Goal: Task Accomplishment & Management: Complete application form

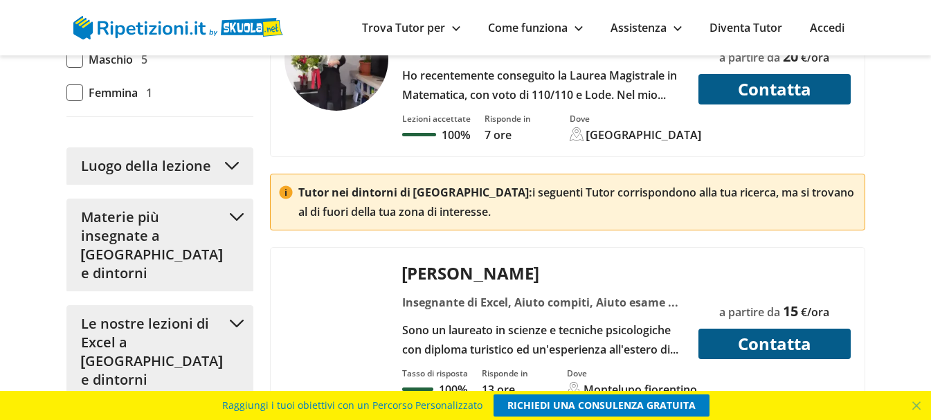
scroll to position [1454, 0]
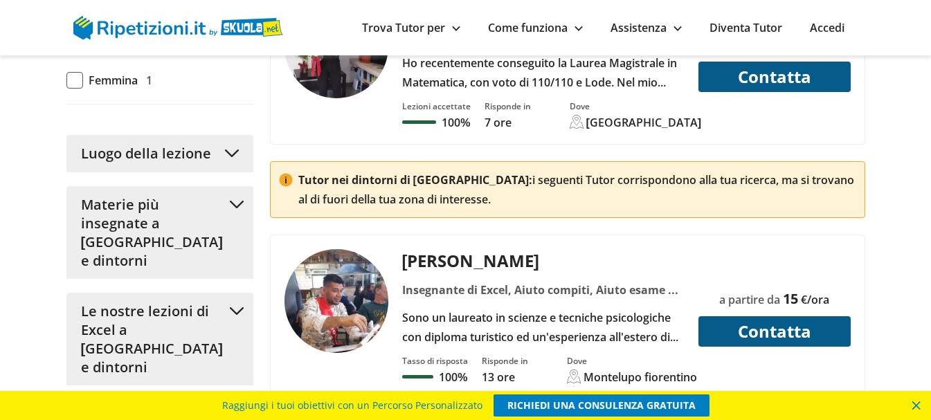
click at [915, 402] on span at bounding box center [916, 405] width 29 height 29
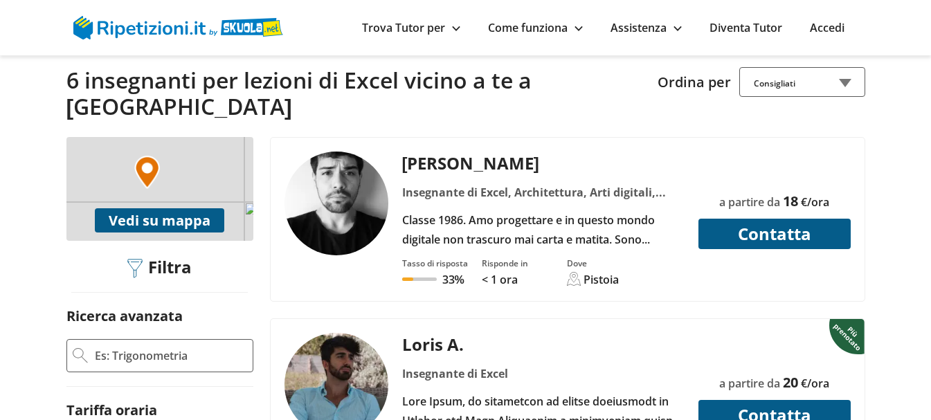
scroll to position [138, 0]
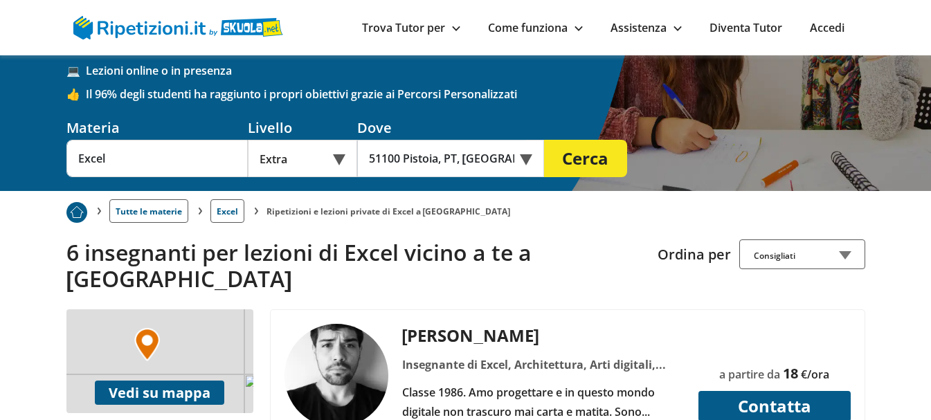
click at [440, 324] on div "[PERSON_NAME]" at bounding box center [543, 335] width 293 height 23
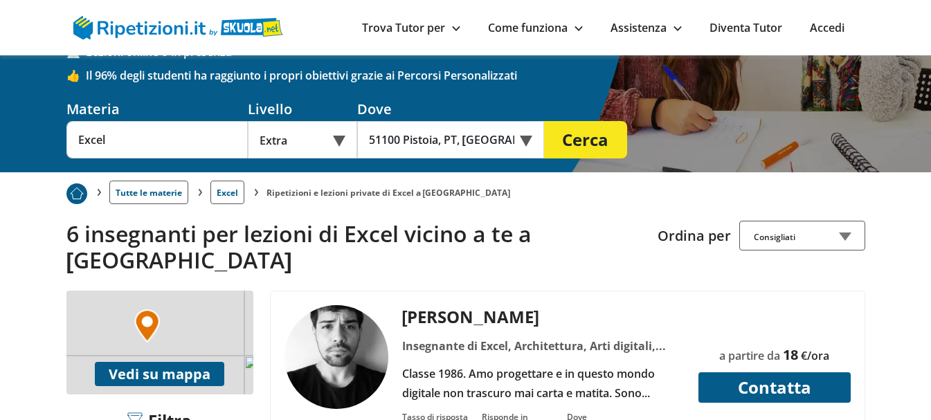
scroll to position [0, 0]
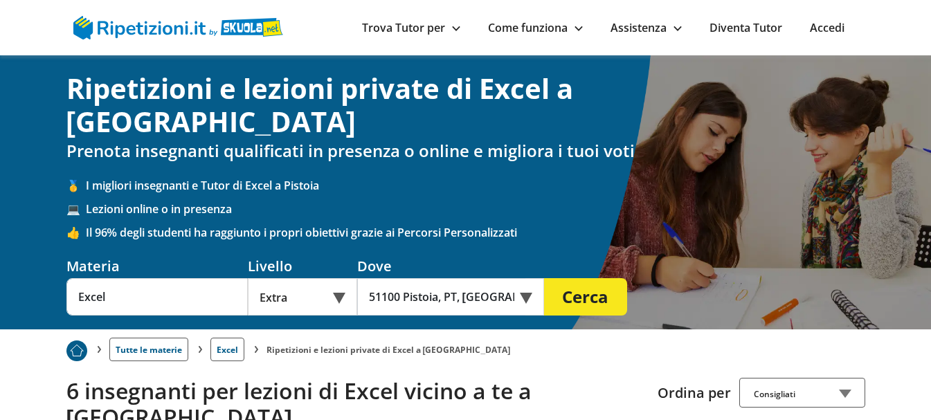
click at [845, 378] on div "Consigliati" at bounding box center [803, 393] width 126 height 30
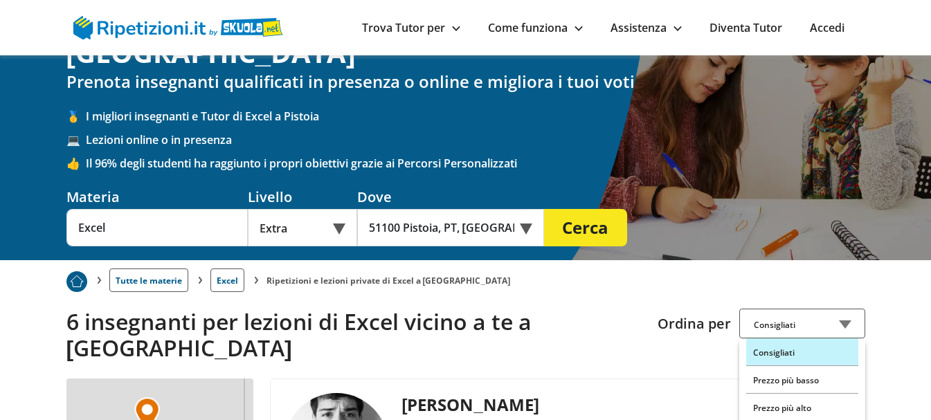
click at [819, 366] on div "Prezzo più basso" at bounding box center [803, 380] width 112 height 28
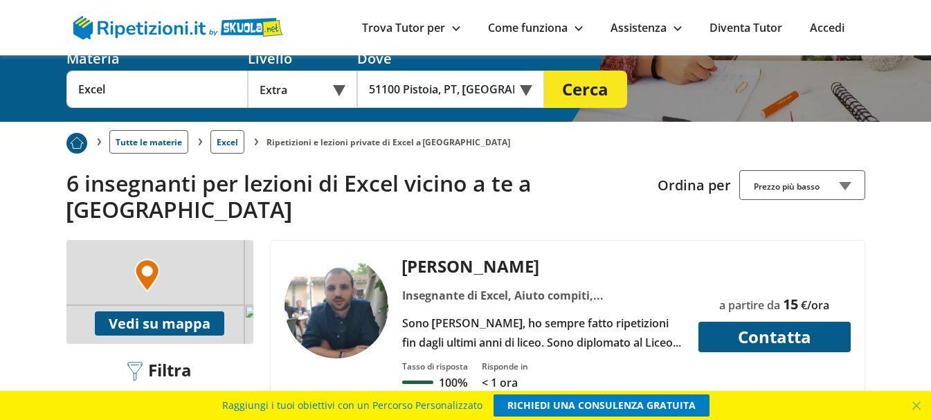
click at [156, 312] on button "Vedi su mappa" at bounding box center [159, 324] width 129 height 24
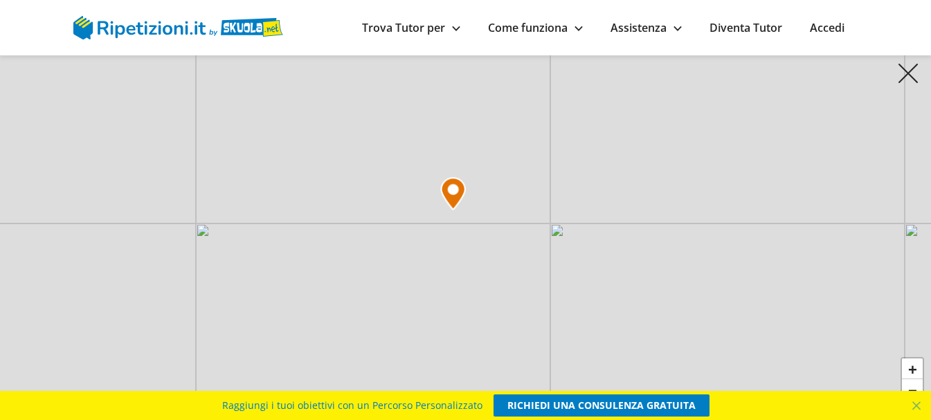
click at [909, 71] on img at bounding box center [908, 73] width 21 height 21
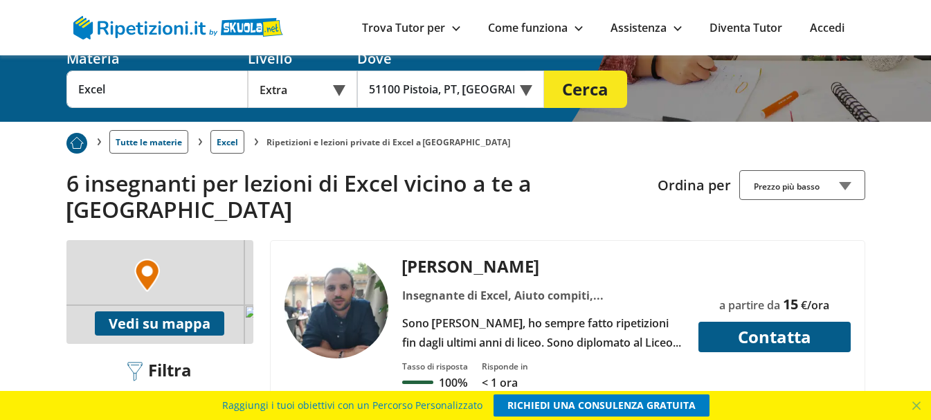
click at [757, 322] on button "Contatta" at bounding box center [775, 337] width 152 height 30
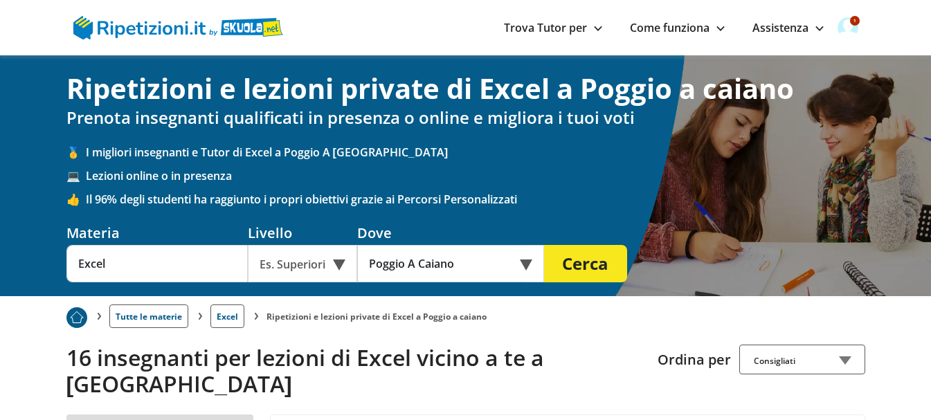
click at [524, 265] on div "Online o in presenza" at bounding box center [450, 263] width 187 height 37
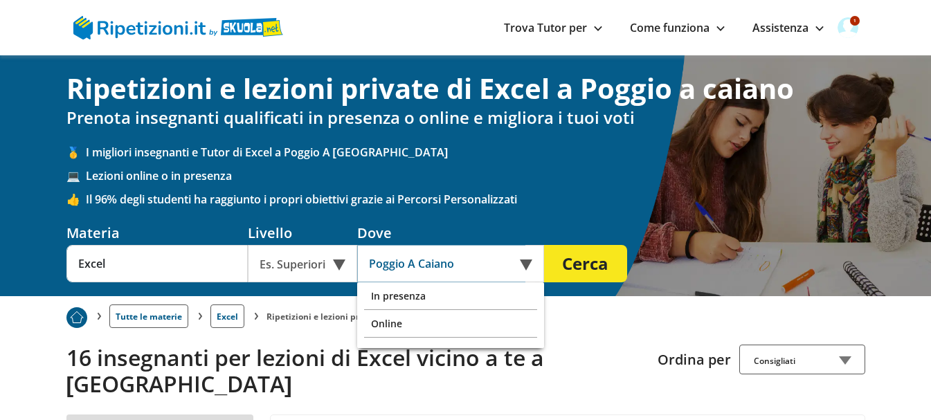
click at [463, 256] on input "Poggio A Caiano" at bounding box center [441, 263] width 168 height 37
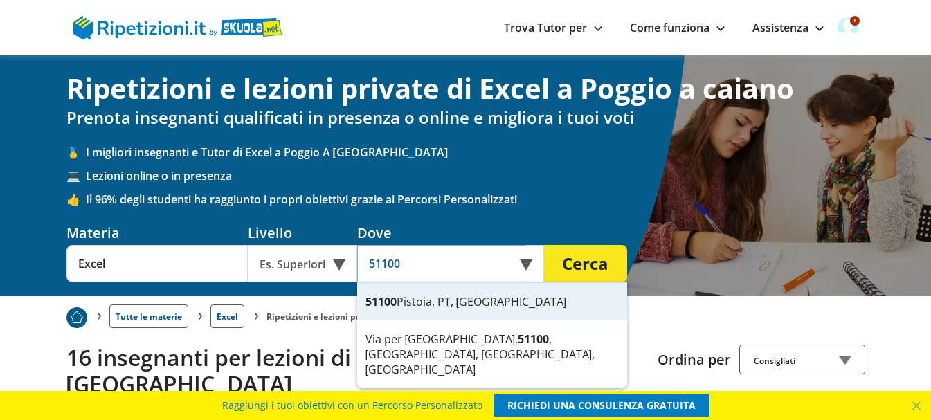
click at [428, 301] on div "51100 Pistoia, PT, Italia" at bounding box center [492, 301] width 270 height 37
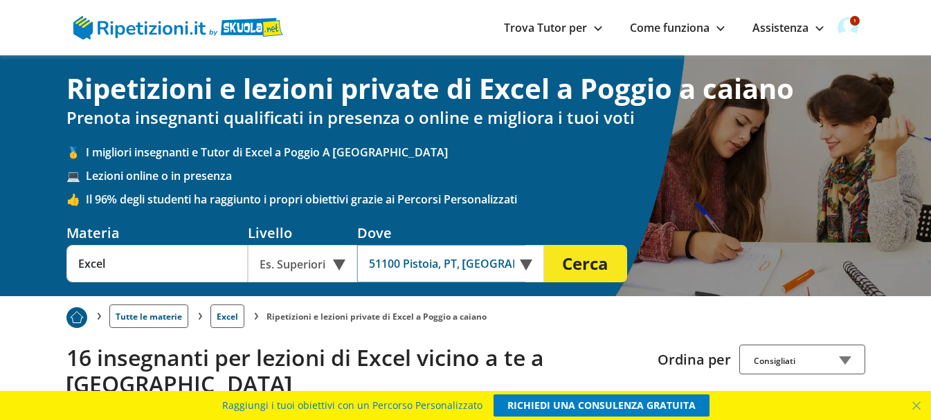
type input "51100 Pistoia, PT, [GEOGRAPHIC_DATA]"
click at [590, 265] on button "Cerca" at bounding box center [585, 263] width 83 height 37
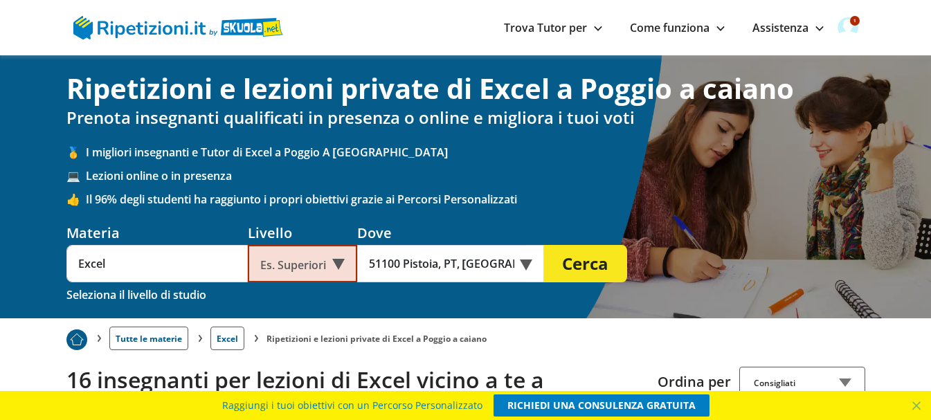
click at [339, 265] on div "Es. Superiori" at bounding box center [302, 263] width 109 height 37
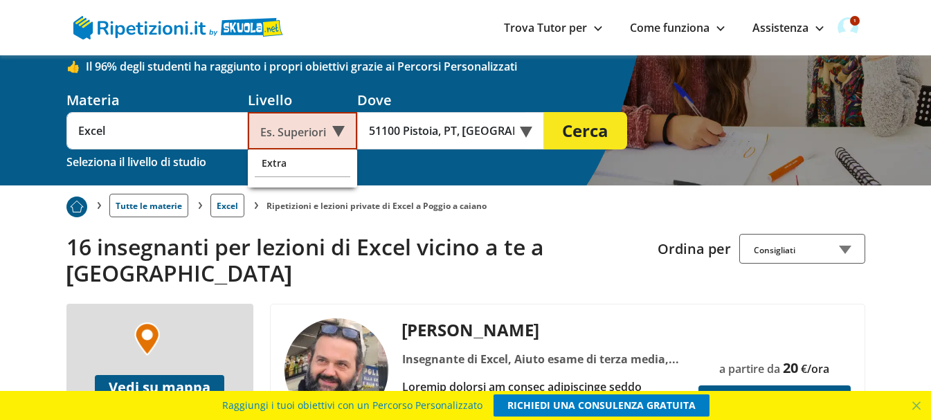
scroll to position [138, 0]
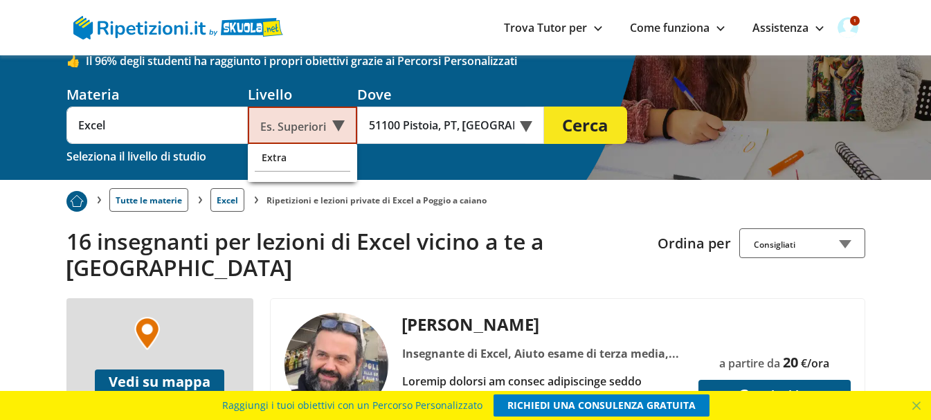
click at [276, 159] on div "Extra" at bounding box center [303, 158] width 96 height 28
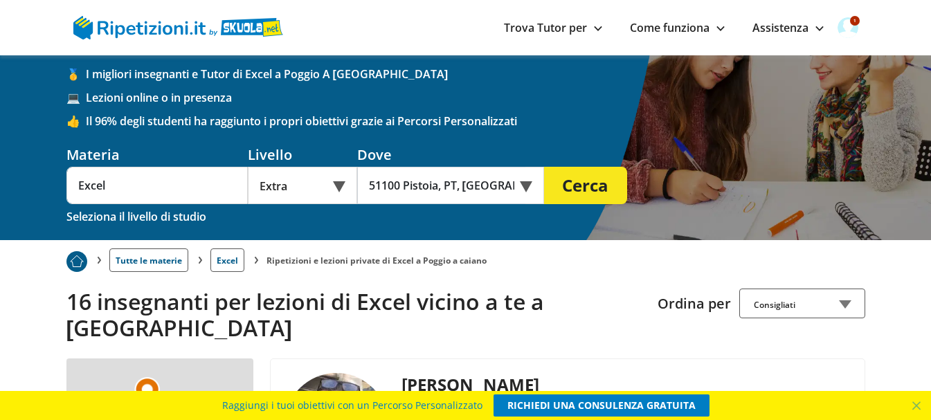
scroll to position [69, 0]
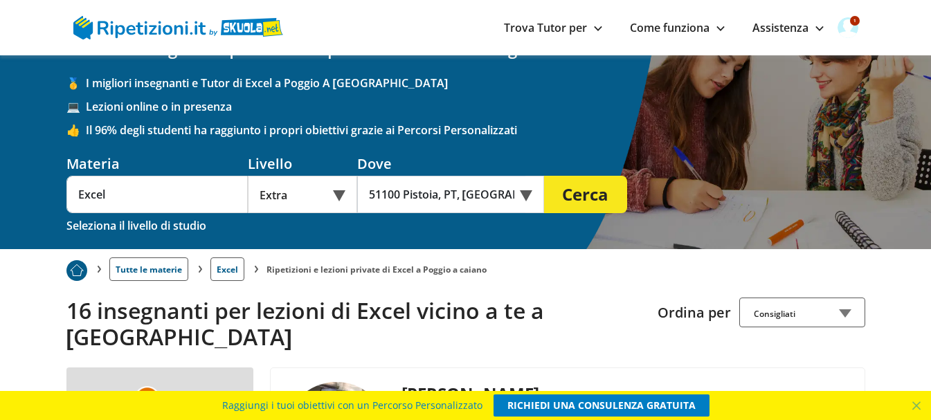
click at [581, 193] on button "Cerca" at bounding box center [585, 194] width 83 height 37
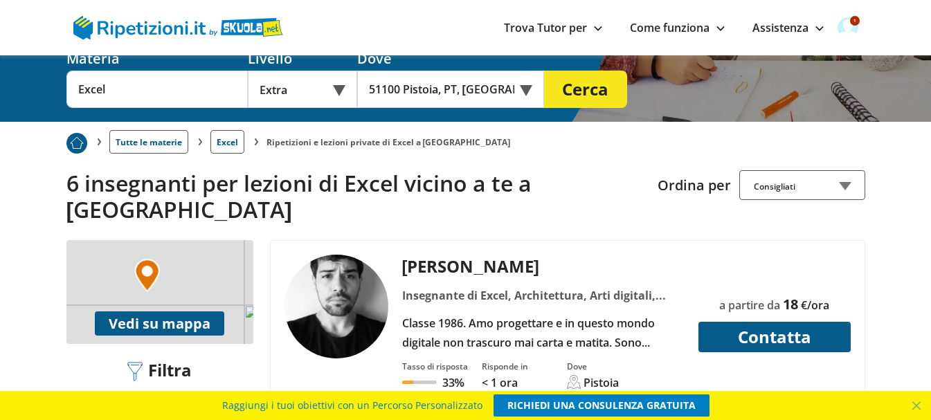
click at [774, 322] on button "Contatta" at bounding box center [775, 337] width 152 height 30
